Goal: Find specific page/section: Find specific page/section

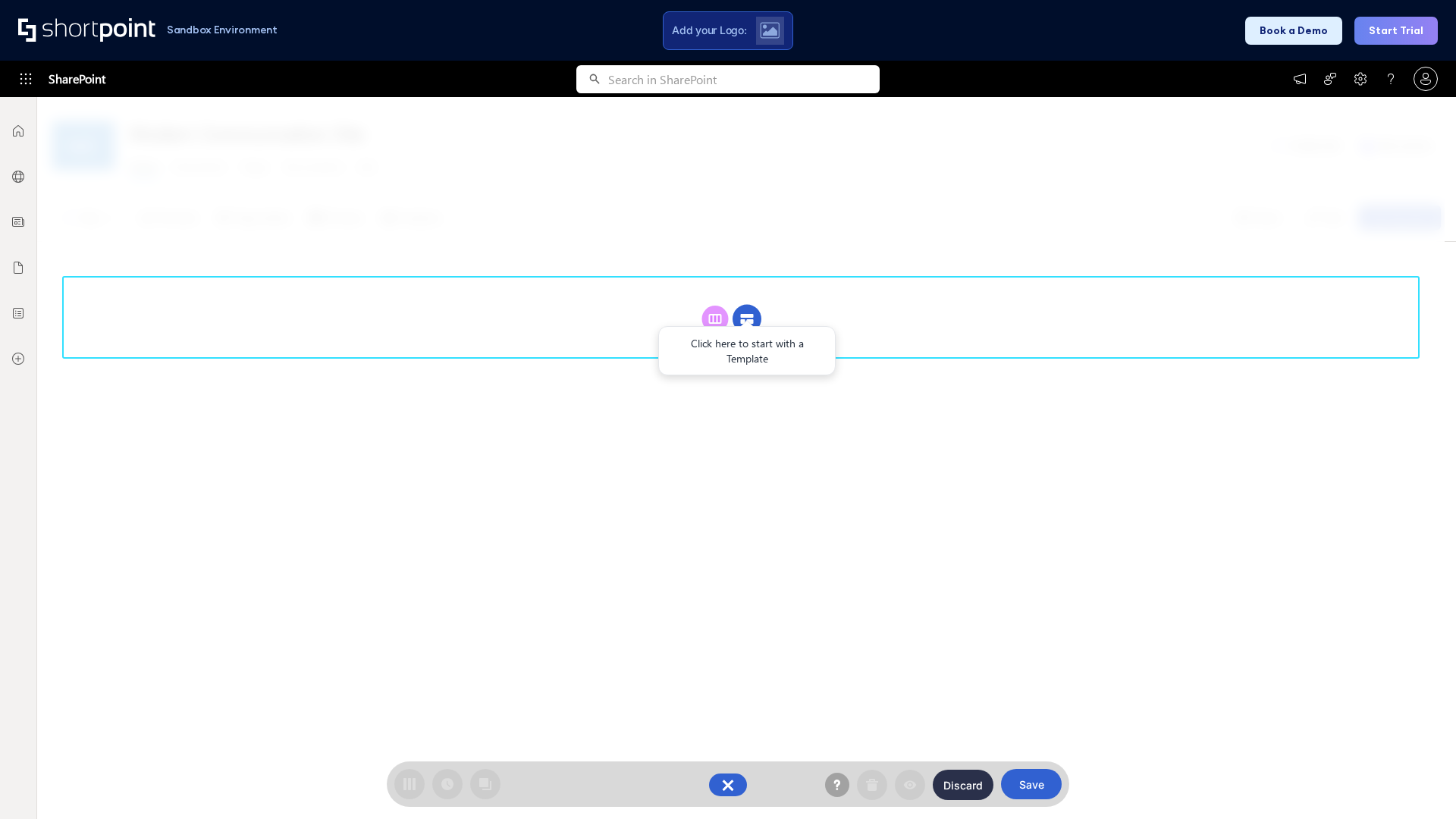
click at [747, 319] on circle at bounding box center [747, 319] width 29 height 29
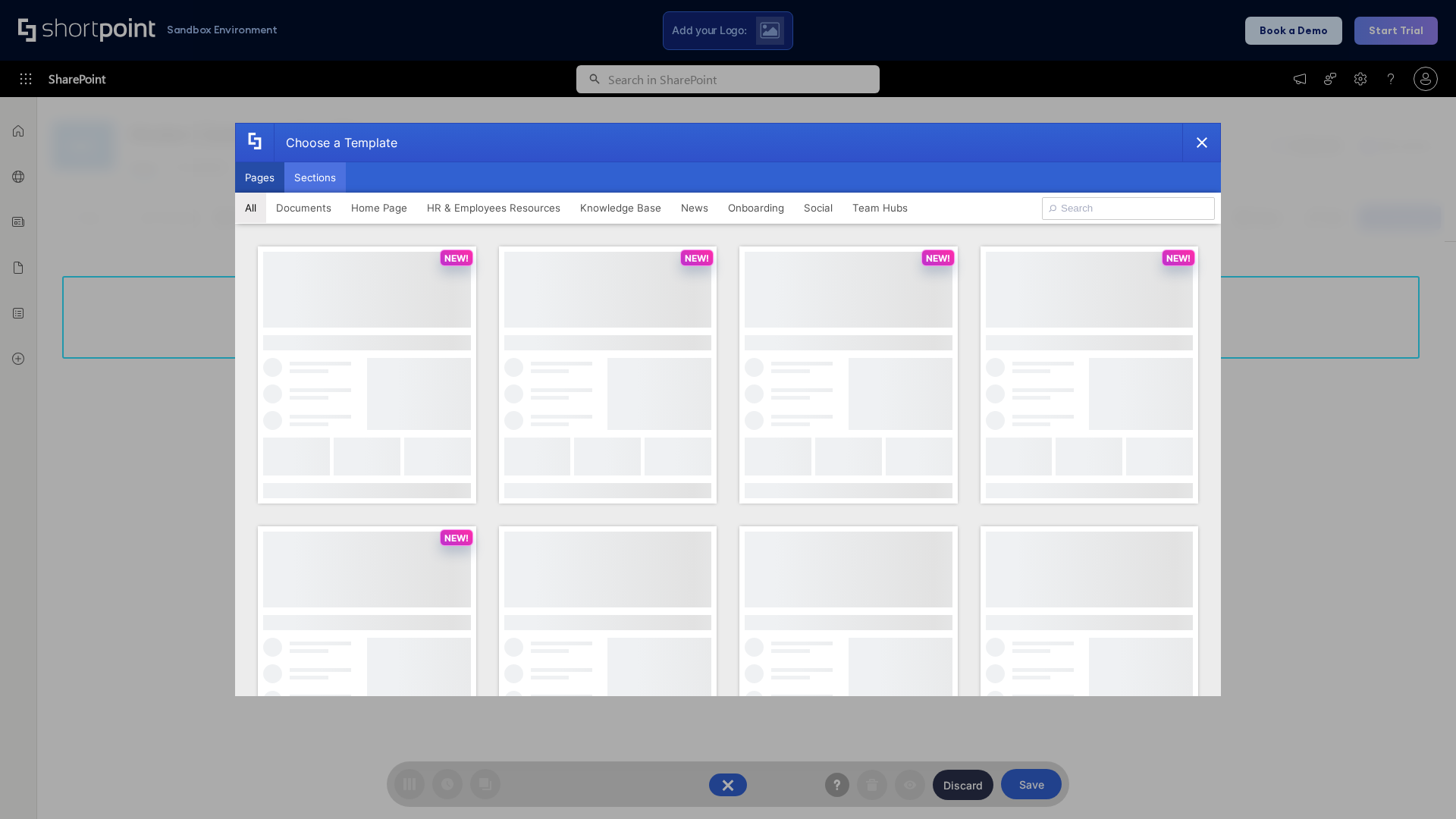
click at [315, 178] on button "Sections" at bounding box center [315, 178] width 61 height 31
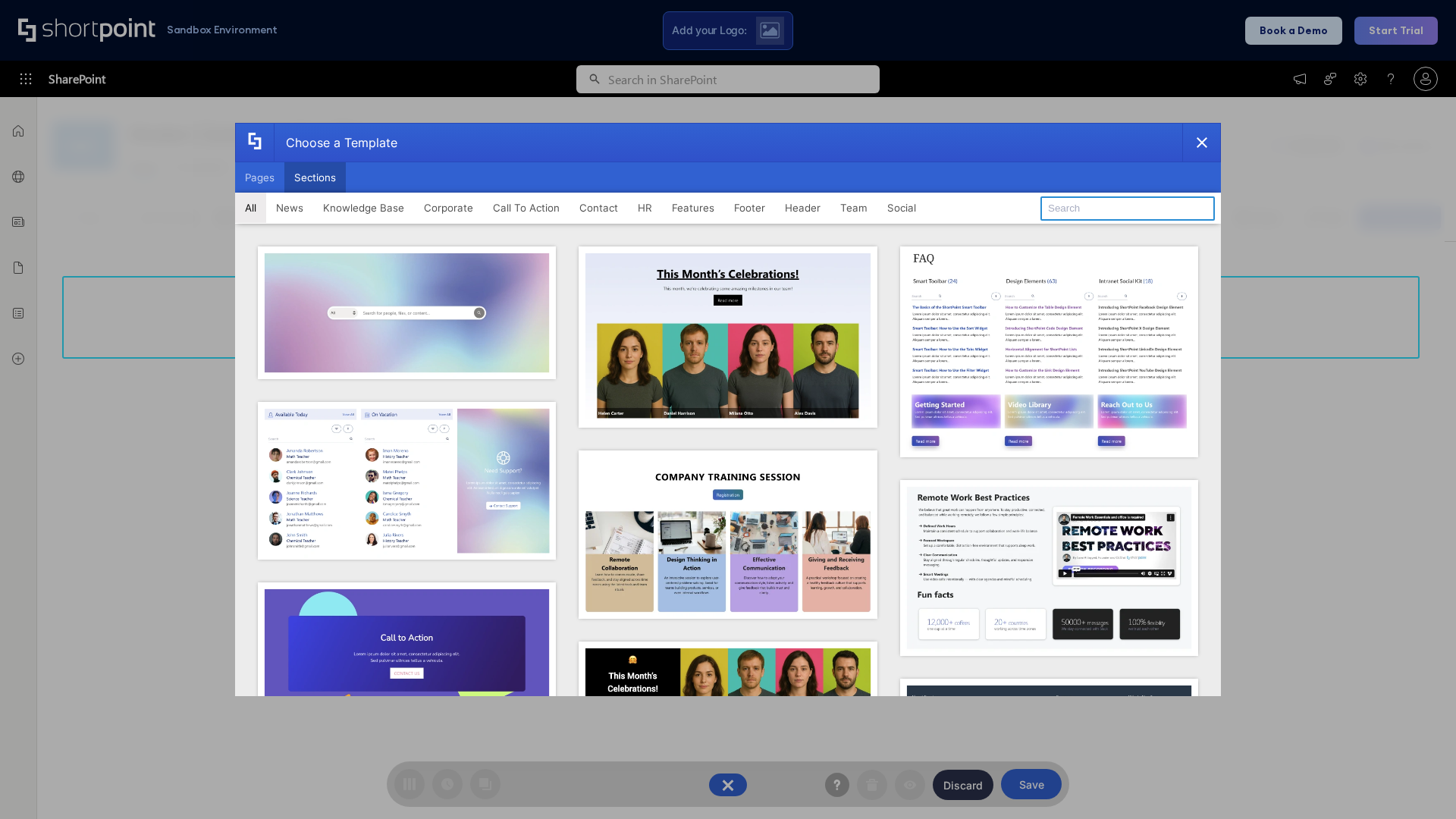
type input "Footer 5"
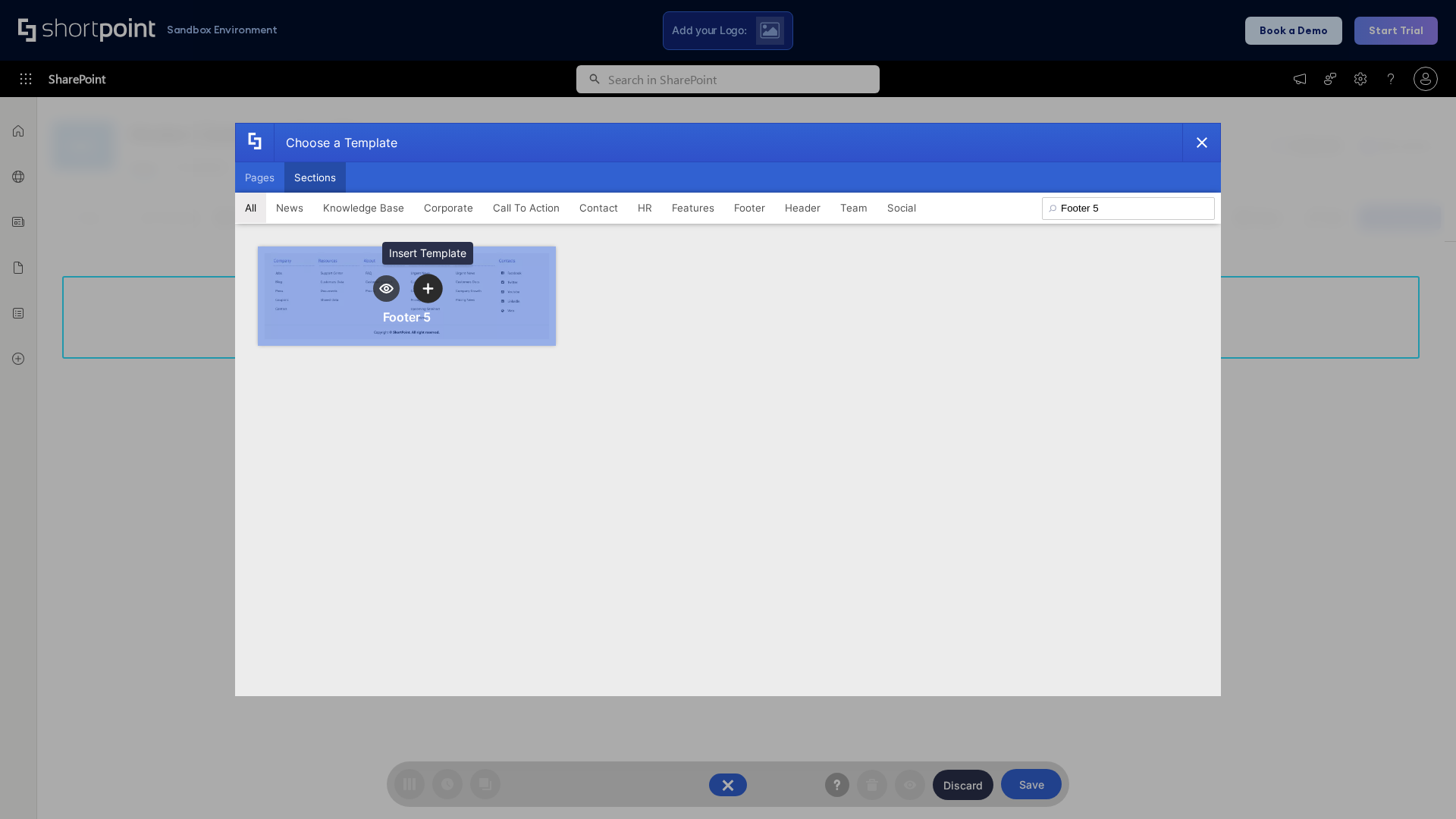
click at [428, 288] on icon "template selector" at bounding box center [428, 288] width 11 height 11
